Goal: Transaction & Acquisition: Obtain resource

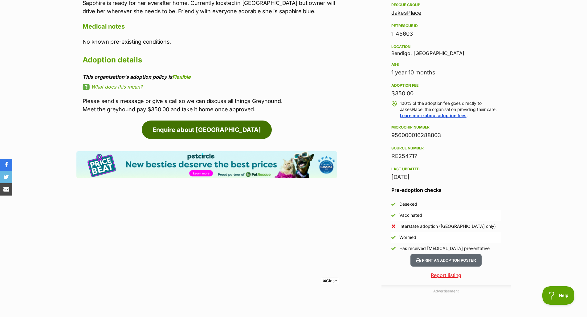
click at [212, 131] on link "Enquire about [GEOGRAPHIC_DATA]" at bounding box center [207, 130] width 130 height 18
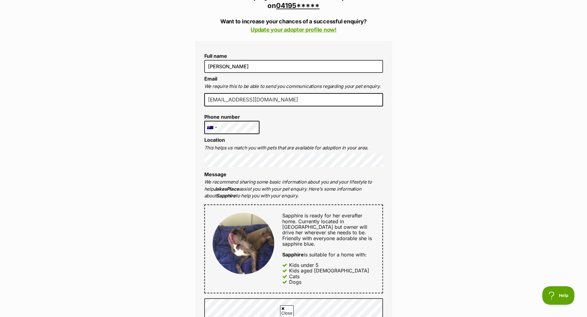
click at [231, 93] on div "Full name Jimmy Pavlovic Email We require this to be able to send you communica…" at bounding box center [293, 242] width 197 height 402
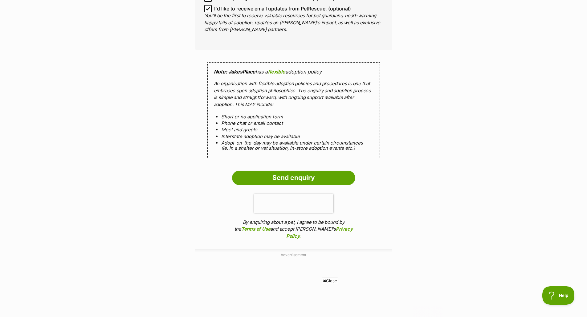
scroll to position [647, 0]
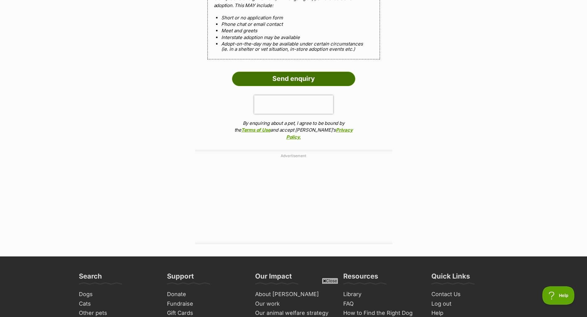
click at [300, 73] on input "Send enquiry" at bounding box center [293, 79] width 123 height 14
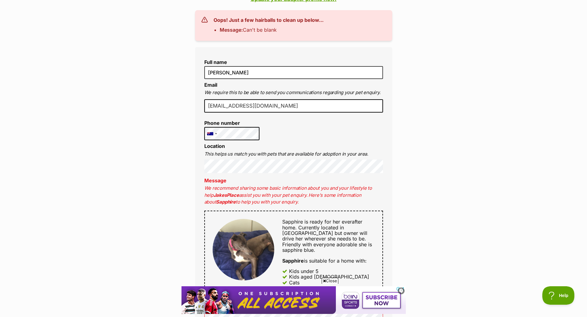
scroll to position [62, 0]
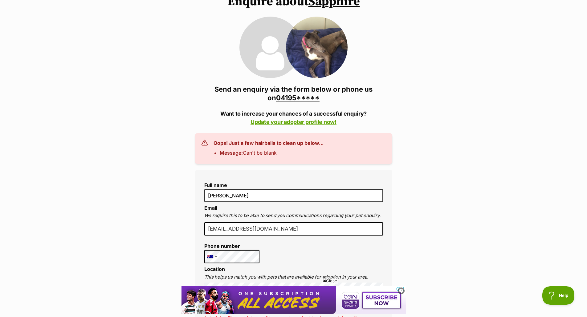
click at [297, 97] on link "04195*****" at bounding box center [297, 98] width 43 height 8
click at [301, 98] on link "0419500824" at bounding box center [297, 98] width 43 height 8
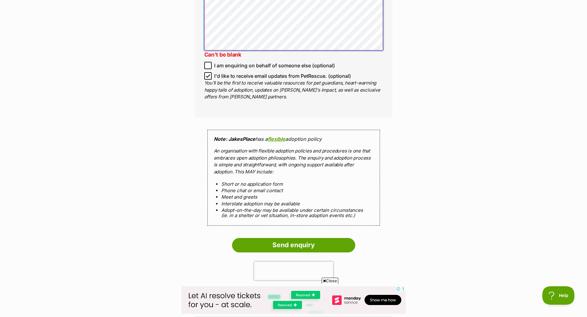
scroll to position [616, 0]
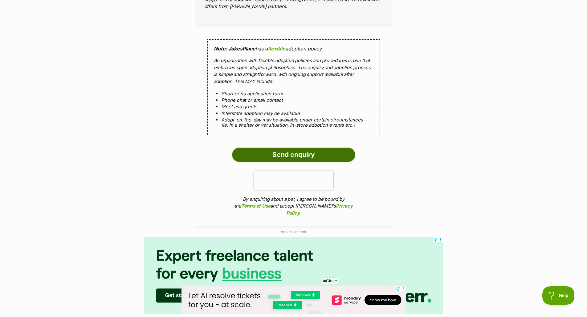
drag, startPoint x: 338, startPoint y: 151, endPoint x: 466, endPoint y: 148, distance: 127.5
click at [338, 151] on input "Send enquiry" at bounding box center [293, 155] width 123 height 14
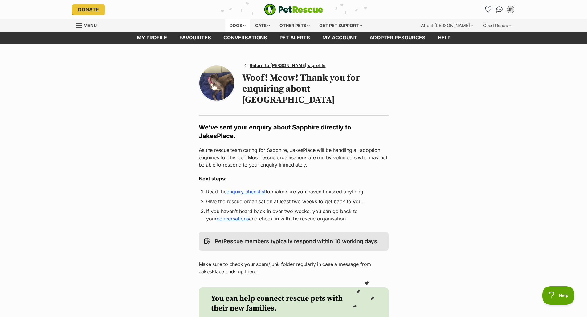
click at [233, 24] on div "Dogs" at bounding box center [237, 25] width 25 height 12
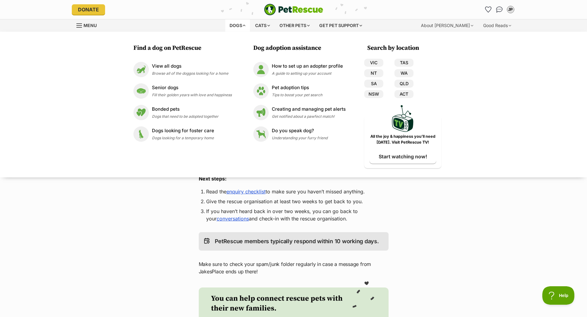
click at [461, 216] on main "Return to Sapphire's profile Woof! Meow! Thank you for enquiring about Sapphire…" at bounding box center [293, 224] width 587 height 360
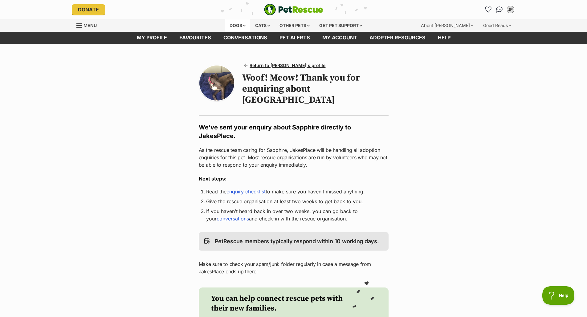
click at [235, 26] on div "Dogs" at bounding box center [237, 25] width 25 height 12
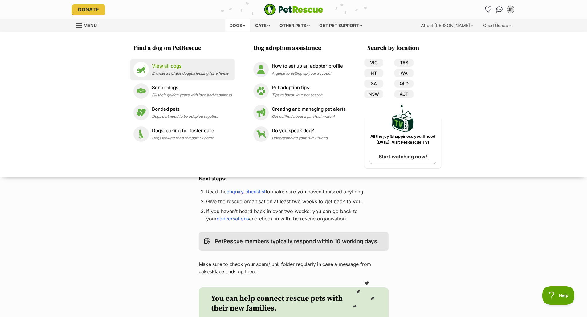
click at [167, 62] on link "View all dogs Browse all of the doggos looking for a home" at bounding box center [182, 69] width 98 height 15
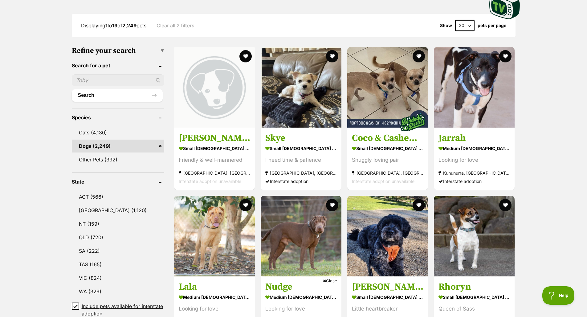
click at [101, 78] on input "text" at bounding box center [118, 81] width 92 height 12
type input "wippet"
click at [156, 80] on div "wippet" at bounding box center [118, 81] width 92 height 12
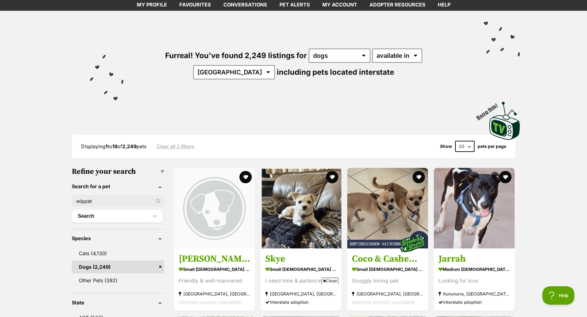
scroll to position [31, 0]
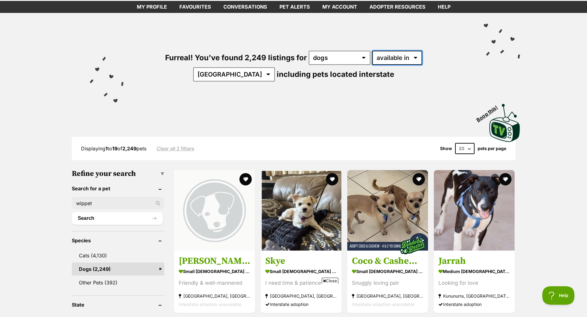
click at [390, 57] on select "available in located in" at bounding box center [397, 58] width 50 height 14
click at [275, 67] on select "Australia ACT NSW NT QLD SA TAS VIC WA" at bounding box center [234, 74] width 82 height 14
select select "VIC"
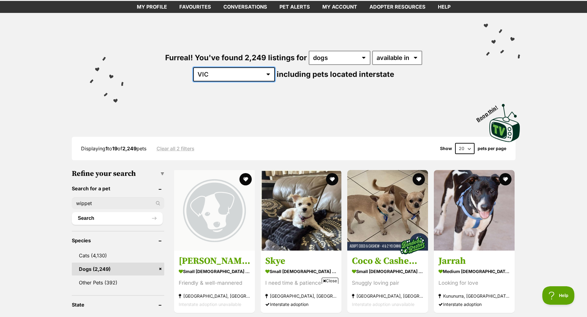
click at [275, 67] on select "Australia ACT NSW NT QLD SA TAS VIC WA" at bounding box center [234, 74] width 82 height 14
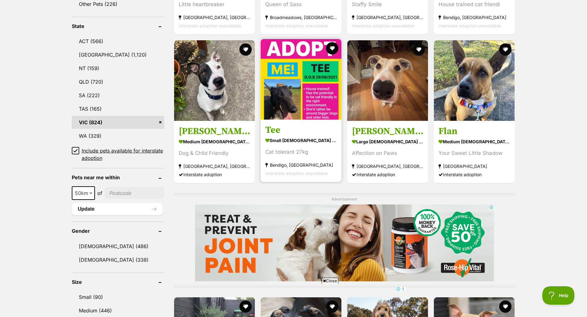
click at [307, 88] on img at bounding box center [300, 79] width 81 height 81
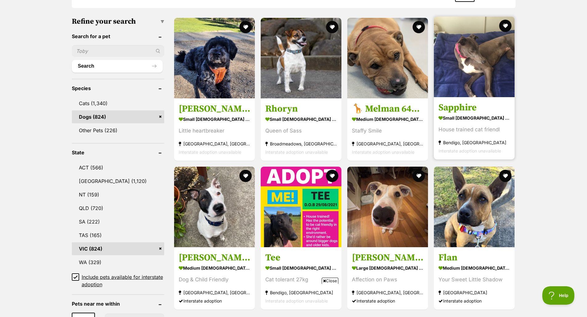
click at [465, 49] on img at bounding box center [474, 57] width 81 height 81
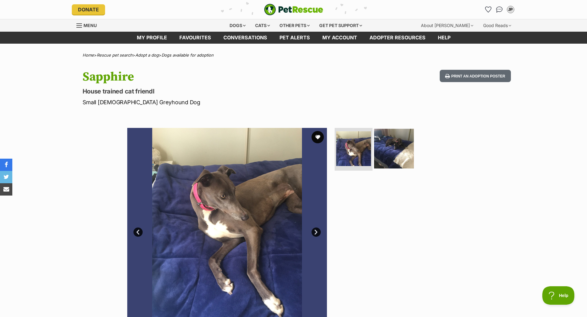
click at [392, 144] on img at bounding box center [394, 149] width 40 height 40
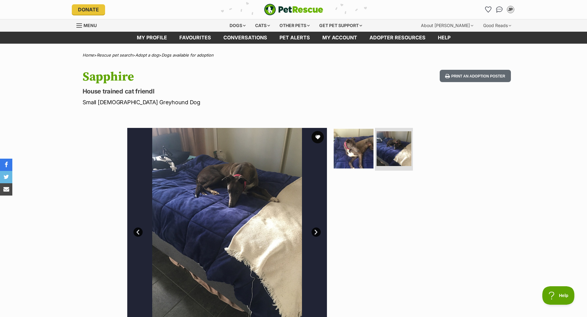
click at [357, 148] on img at bounding box center [353, 149] width 40 height 40
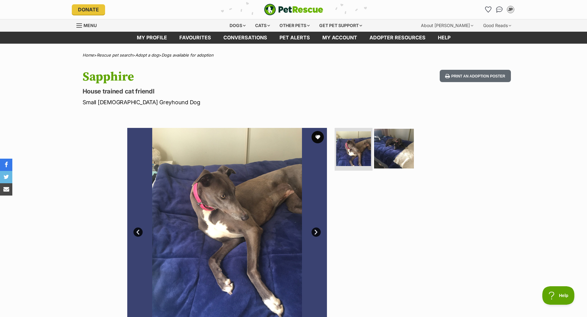
click at [390, 146] on img at bounding box center [394, 149] width 40 height 40
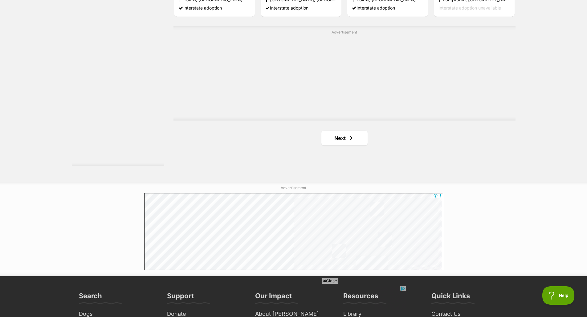
scroll to position [1105, 0]
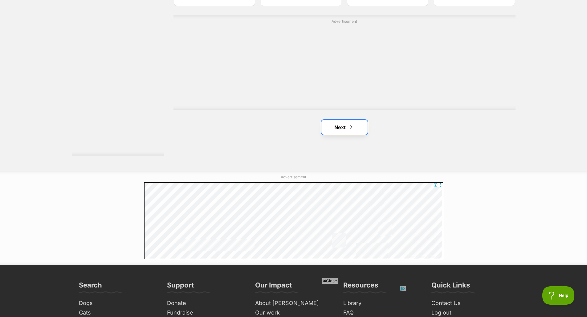
click at [330, 129] on link "Next" at bounding box center [344, 127] width 46 height 15
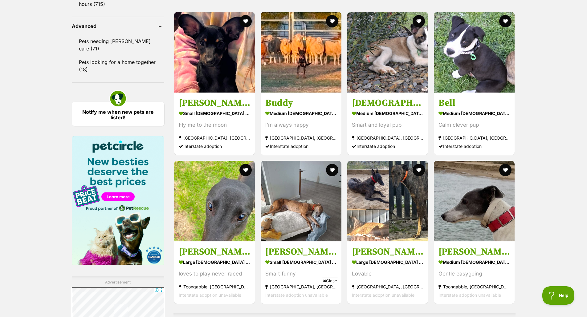
scroll to position [862, 0]
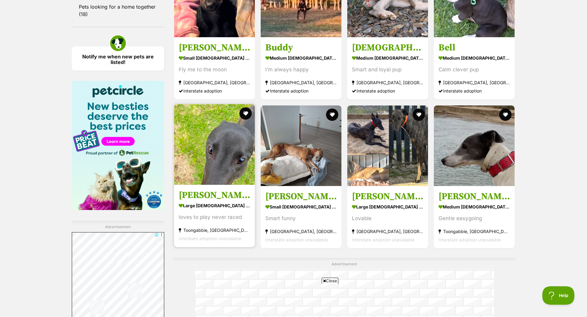
click at [207, 150] on img at bounding box center [214, 144] width 81 height 81
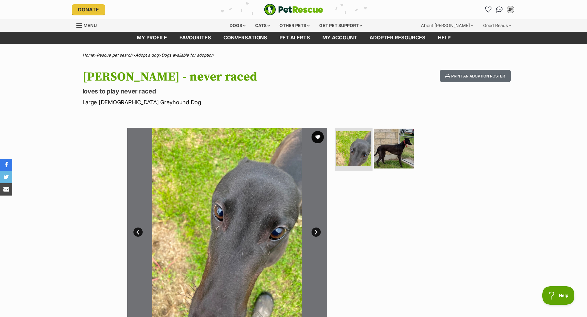
click at [389, 142] on img at bounding box center [394, 149] width 40 height 40
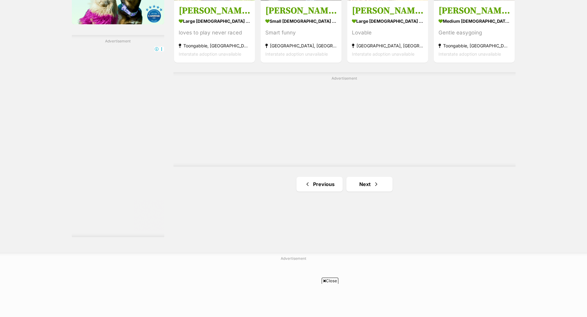
scroll to position [1108, 0]
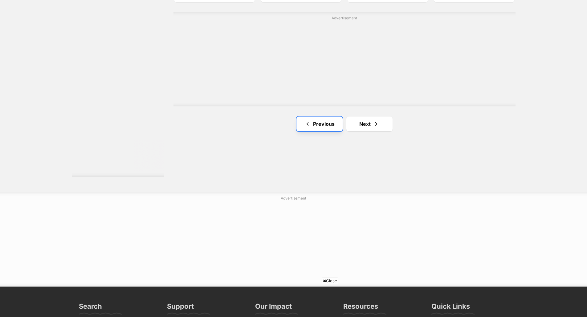
click at [326, 121] on link "Previous" at bounding box center [319, 124] width 46 height 15
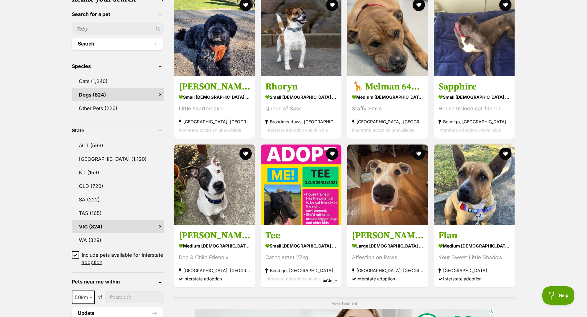
scroll to position [216, 0]
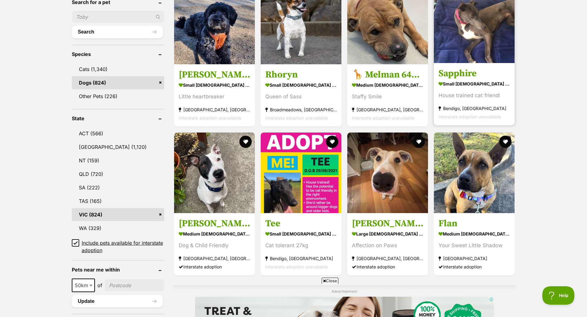
click at [486, 49] on img at bounding box center [474, 22] width 81 height 81
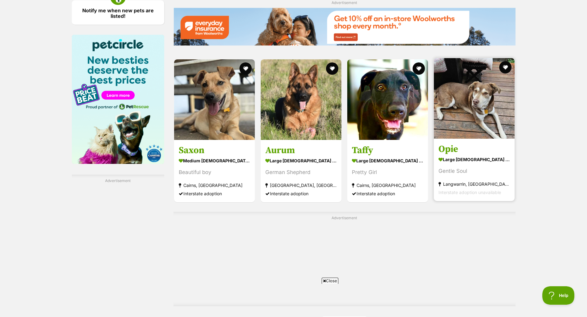
scroll to position [1016, 0]
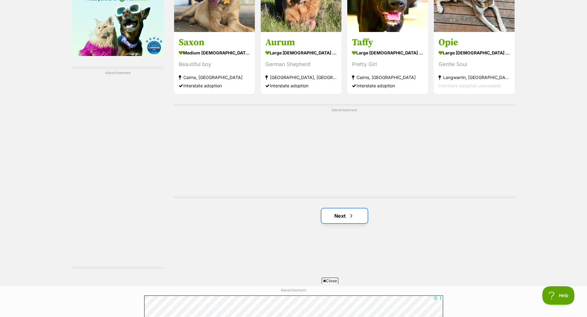
click at [347, 217] on link "Next" at bounding box center [344, 216] width 46 height 15
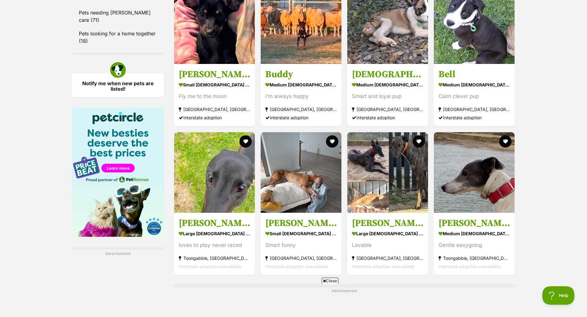
scroll to position [893, 0]
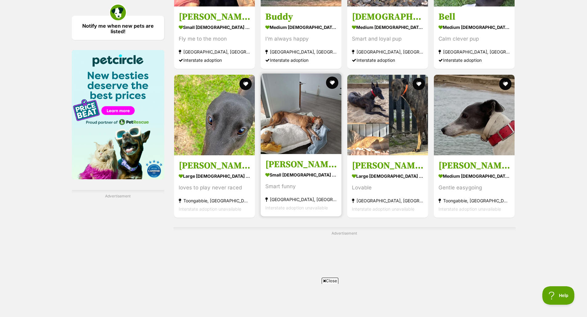
click at [310, 93] on img at bounding box center [300, 114] width 81 height 81
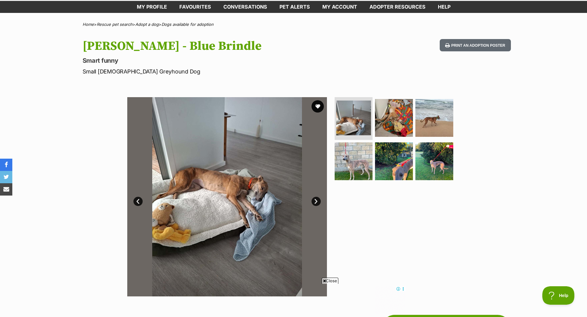
scroll to position [154, 0]
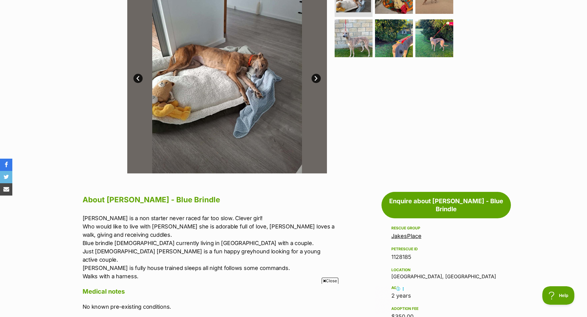
click at [316, 76] on link "Next" at bounding box center [315, 78] width 9 height 9
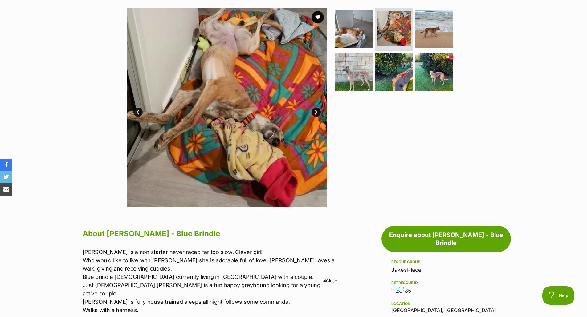
scroll to position [62, 0]
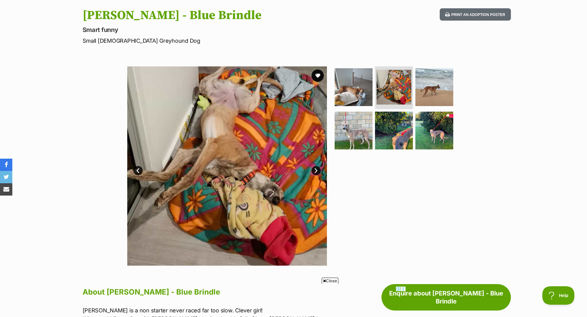
click at [316, 172] on link "Next" at bounding box center [315, 170] width 9 height 9
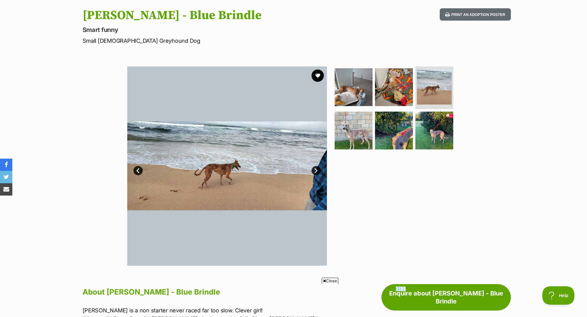
click at [315, 170] on link "Next" at bounding box center [315, 170] width 9 height 9
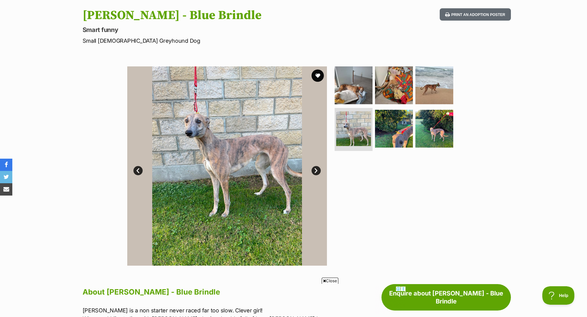
click at [315, 170] on link "Next" at bounding box center [315, 170] width 9 height 9
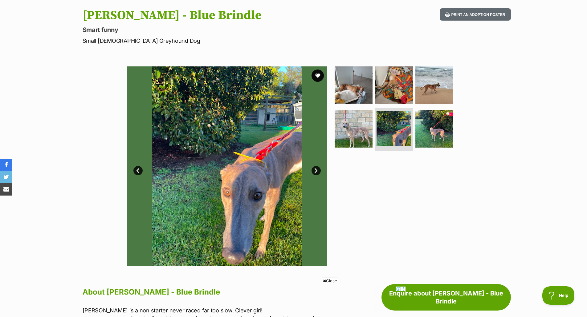
click at [315, 170] on link "Next" at bounding box center [315, 170] width 9 height 9
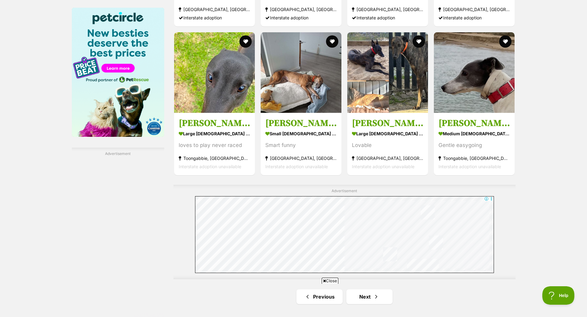
scroll to position [985, 0]
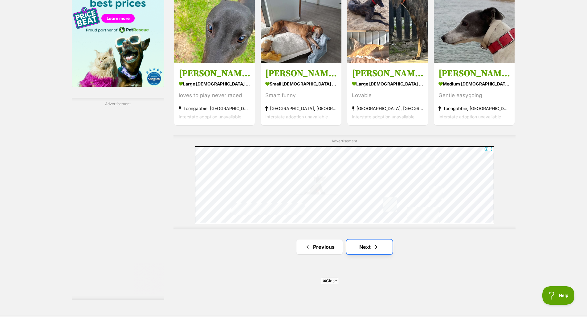
click at [363, 247] on link "Next" at bounding box center [369, 247] width 46 height 15
